Goal: Use online tool/utility: Utilize a website feature to perform a specific function

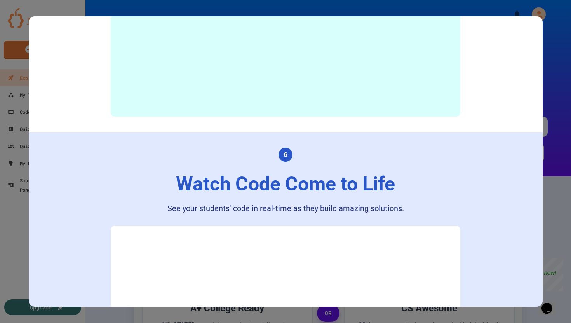
scroll to position [1601, 0]
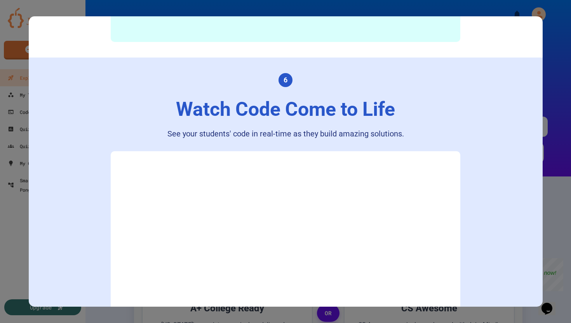
click at [558, 50] on div at bounding box center [285, 161] width 571 height 323
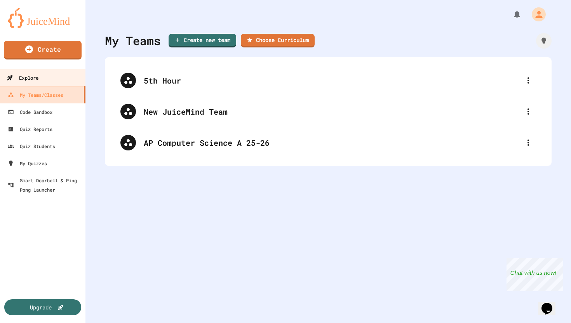
click at [41, 82] on link "Explore" at bounding box center [43, 77] width 88 height 17
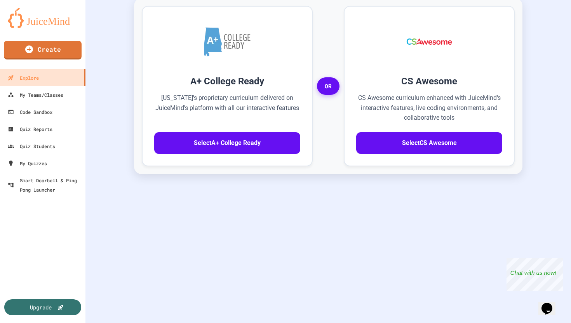
scroll to position [236, 0]
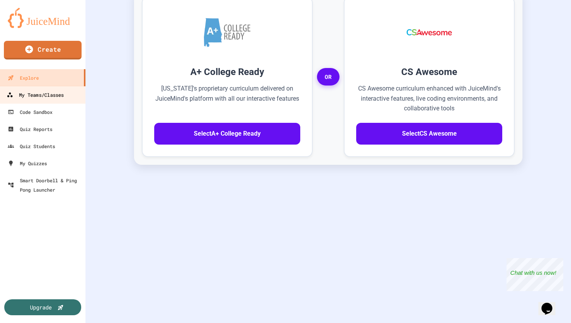
click at [63, 96] on div "My Teams/Classes" at bounding box center [35, 95] width 57 height 10
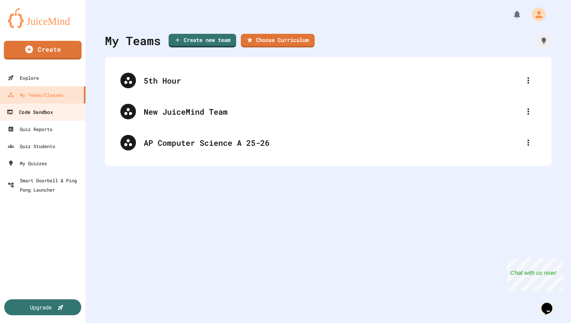
click at [58, 109] on link "Code Sandbox" at bounding box center [43, 111] width 88 height 17
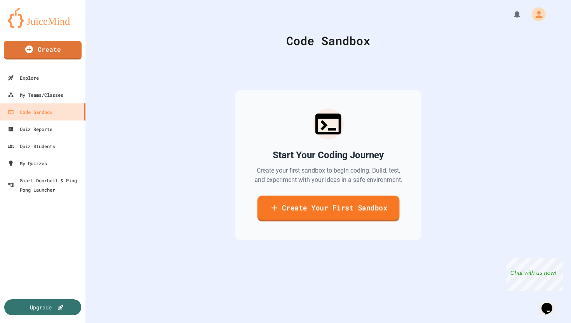
click at [362, 221] on link "Create Your First Sandbox" at bounding box center [328, 208] width 142 height 26
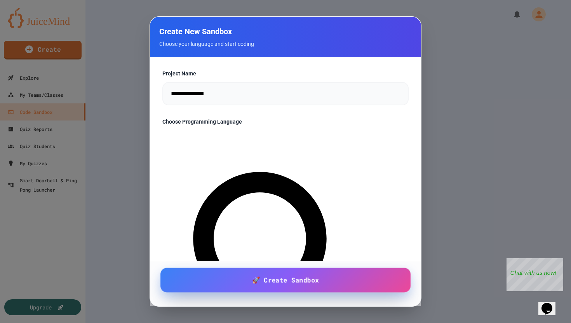
click at [346, 274] on link "🚀 Create Sandbox" at bounding box center [285, 280] width 250 height 24
